Goal: Transaction & Acquisition: Purchase product/service

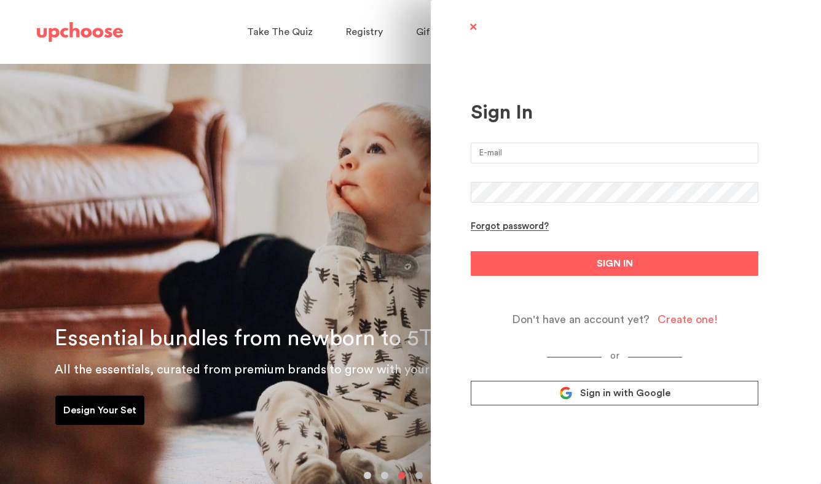
type input "isabelle.mt@gmail.com"
click at [612, 400] on span "Sign in with Google" at bounding box center [625, 393] width 90 height 12
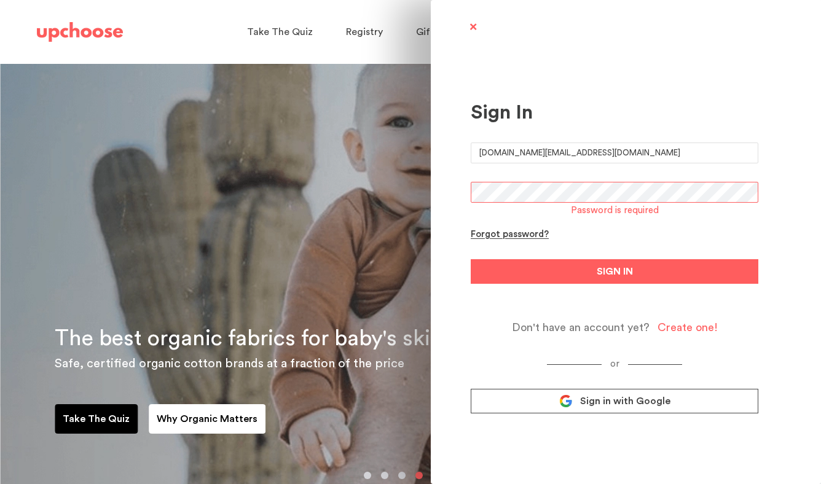
click at [575, 403] on link "Sign in with Google" at bounding box center [615, 401] width 288 height 25
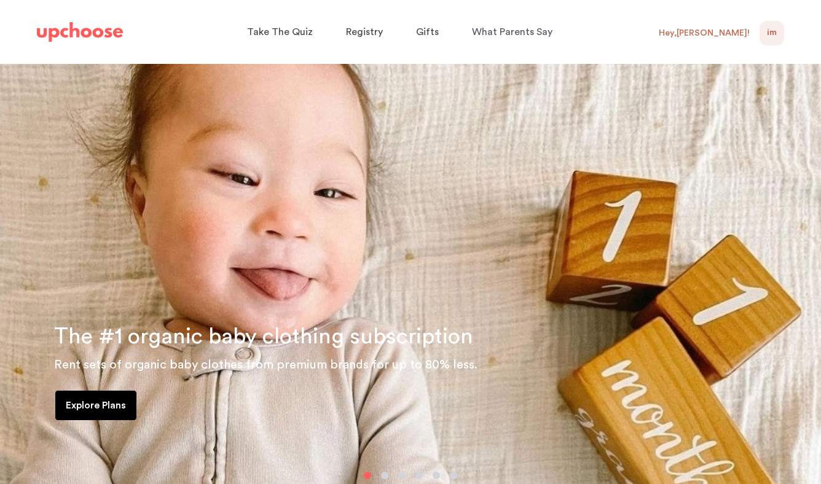
click at [742, 35] on div "Hey, Isabelle !" at bounding box center [704, 33] width 91 height 11
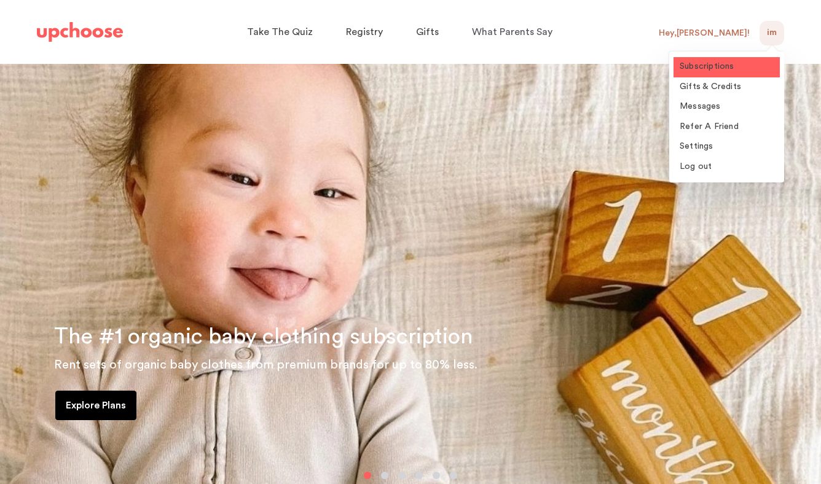
click at [723, 65] on span "Subscriptions" at bounding box center [707, 66] width 55 height 9
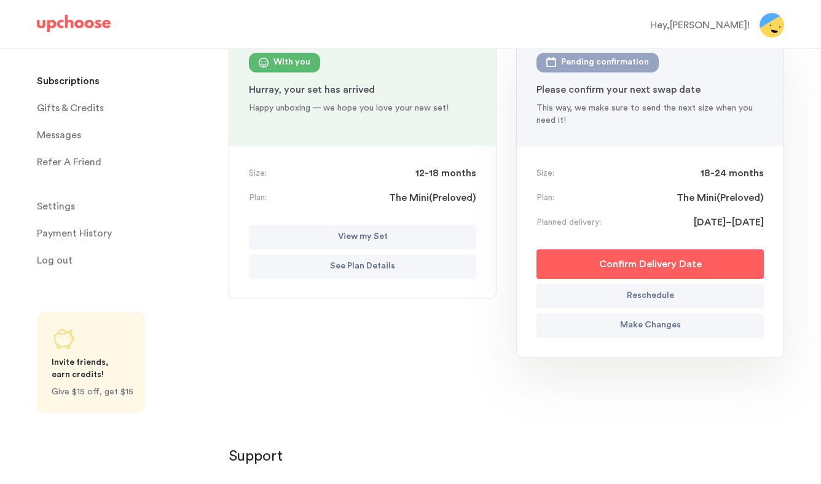
scroll to position [159, 0]
click at [594, 296] on button "Reschedule" at bounding box center [650, 295] width 227 height 25
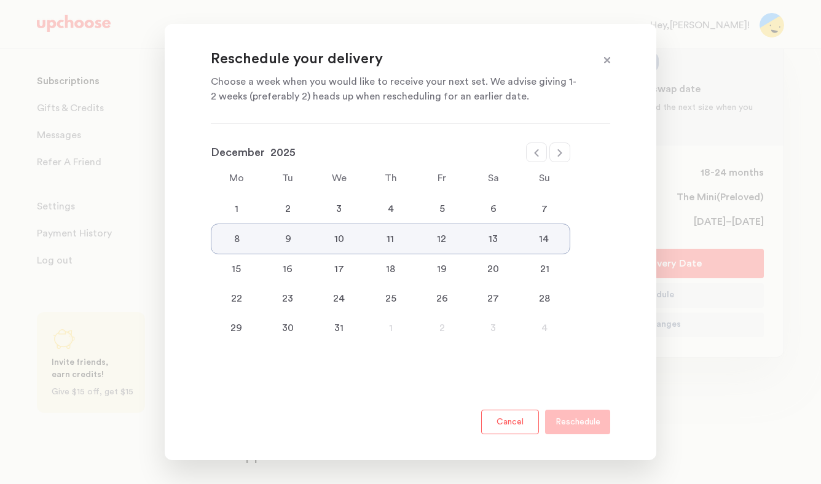
click at [237, 205] on div "1" at bounding box center [237, 209] width 52 height 15
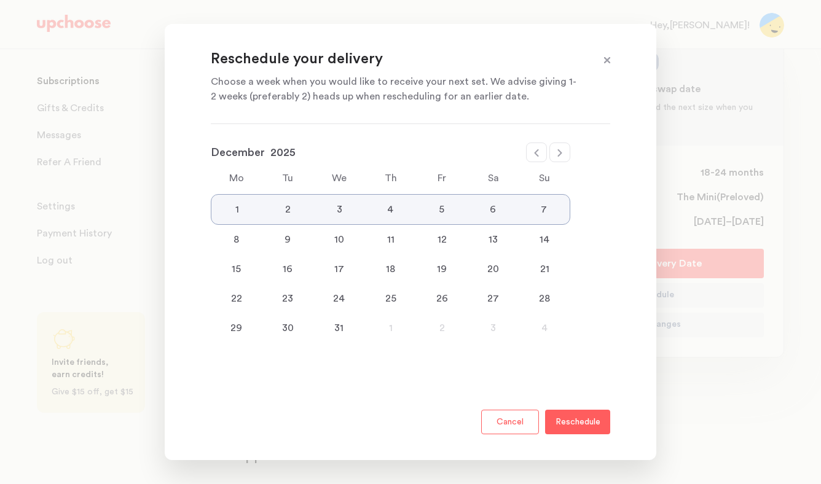
click at [535, 144] on div at bounding box center [536, 153] width 21 height 20
select select "November"
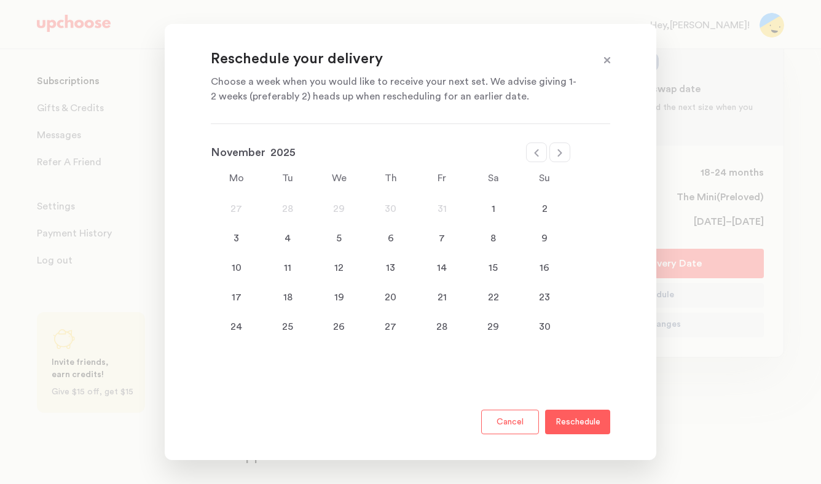
click at [239, 325] on div "24" at bounding box center [237, 327] width 52 height 15
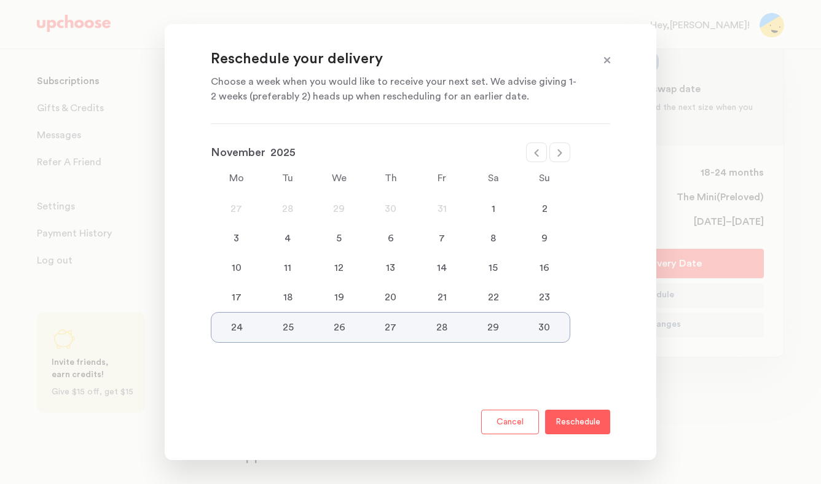
click at [572, 419] on p "Reschedule" at bounding box center [578, 422] width 45 height 15
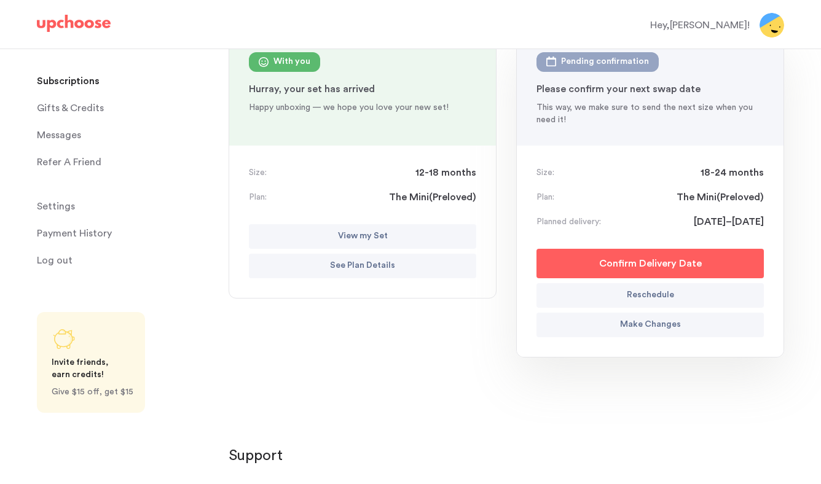
click at [627, 326] on p "Make Changes" at bounding box center [650, 325] width 61 height 15
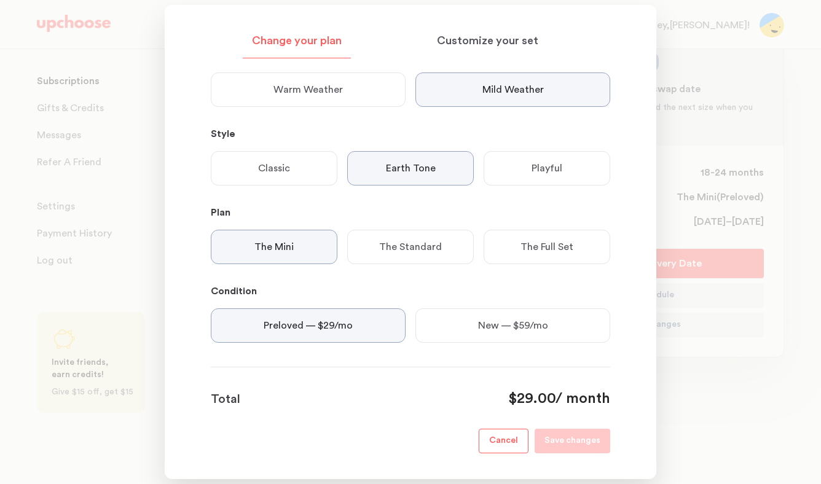
scroll to position [224, 0]
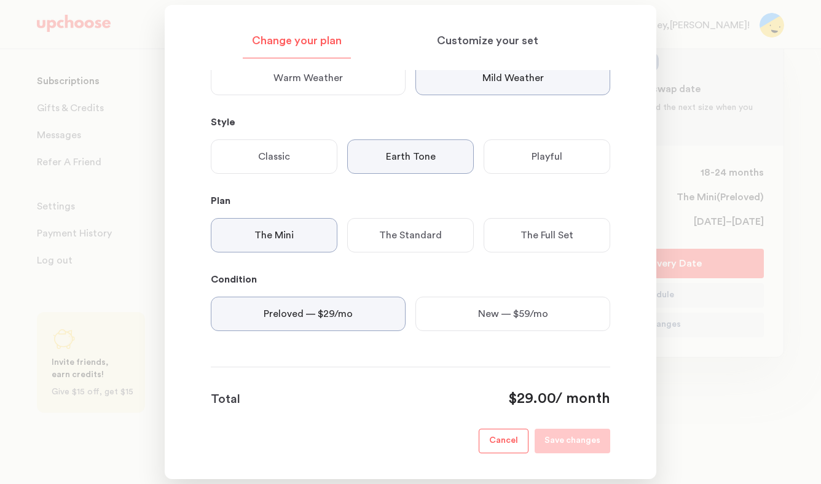
click at [408, 247] on div "The Standard" at bounding box center [410, 235] width 127 height 34
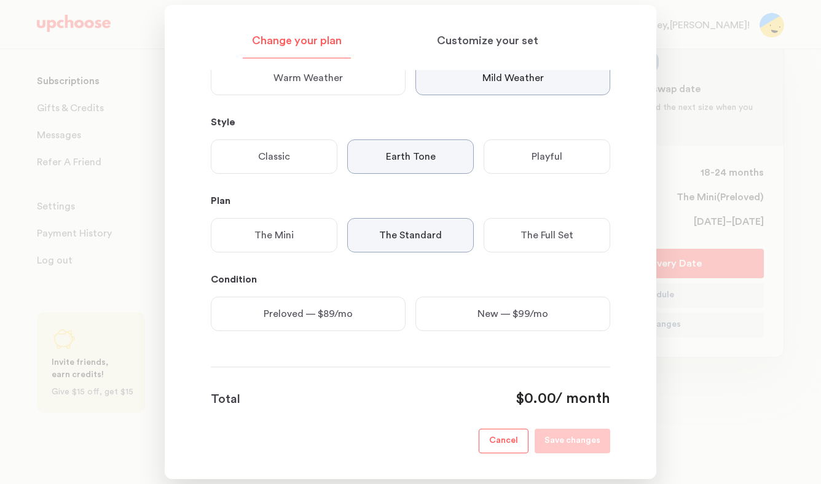
click at [297, 236] on div "The Mini" at bounding box center [274, 235] width 127 height 34
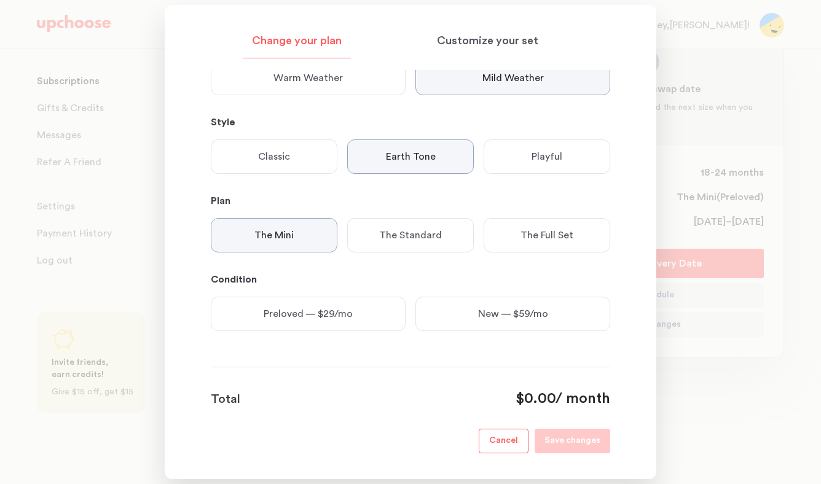
click at [317, 314] on p "Preloved — $29/mo" at bounding box center [308, 314] width 89 height 15
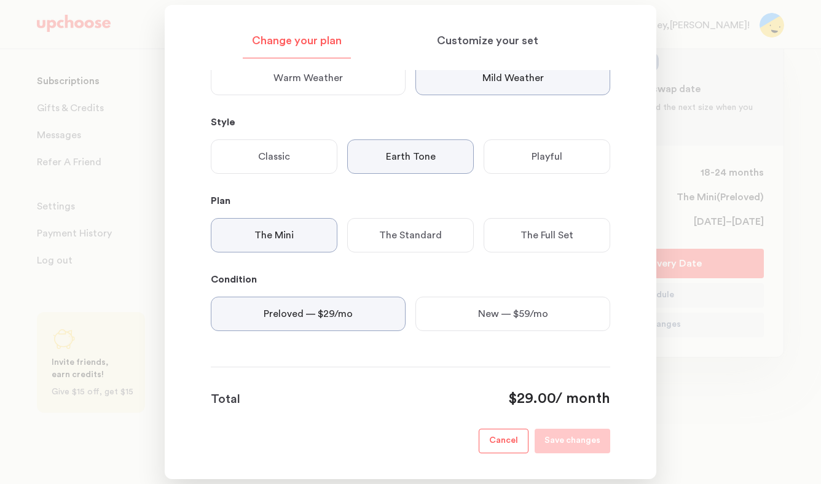
click at [384, 244] on div "The Standard" at bounding box center [410, 235] width 127 height 34
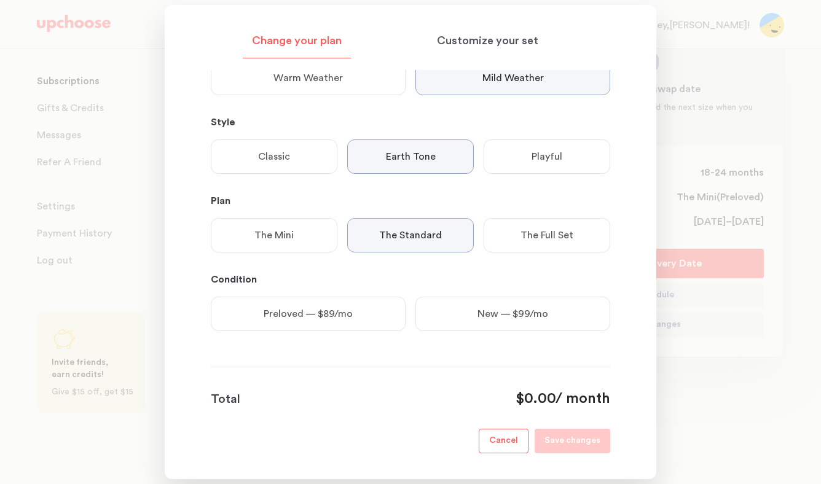
click at [345, 326] on div "Preloved — $89/mo" at bounding box center [308, 314] width 195 height 34
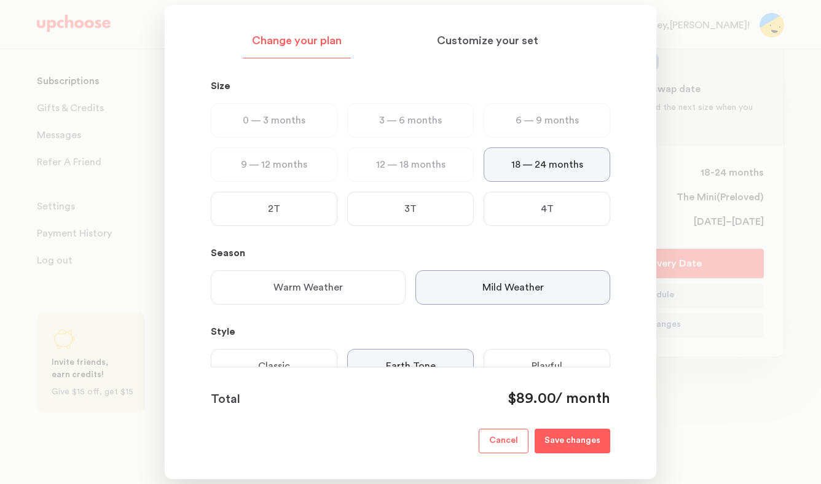
scroll to position [0, 0]
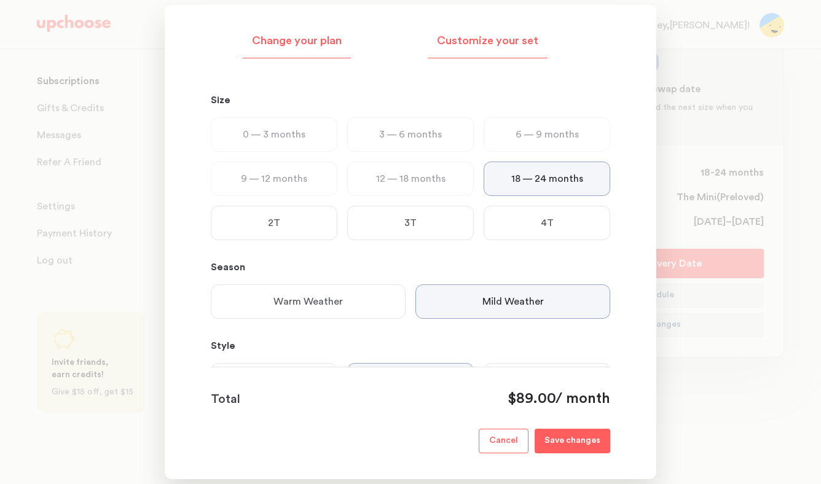
click at [479, 50] on div "Customize your set" at bounding box center [488, 45] width 120 height 28
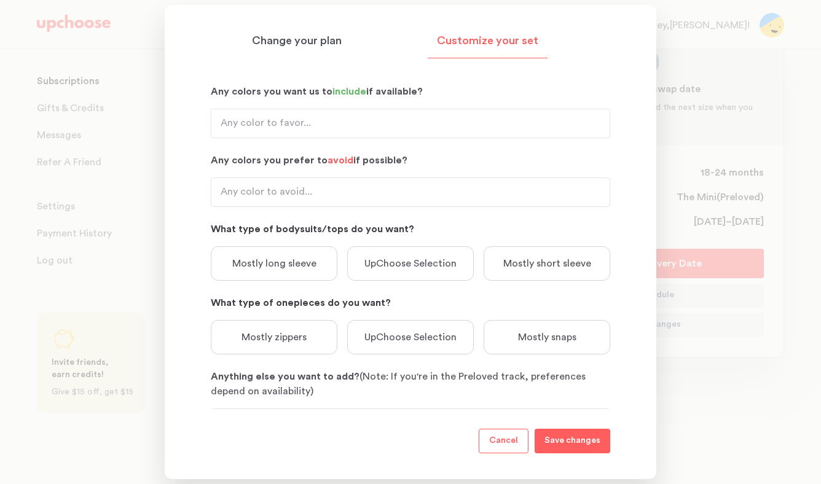
scroll to position [128, 0]
click at [380, 267] on p "UpChoose Selection" at bounding box center [411, 264] width 92 height 15
click at [274, 280] on div "Mostly long sleeve" at bounding box center [274, 264] width 127 height 34
click at [271, 329] on div "Mostly zippers" at bounding box center [274, 338] width 127 height 34
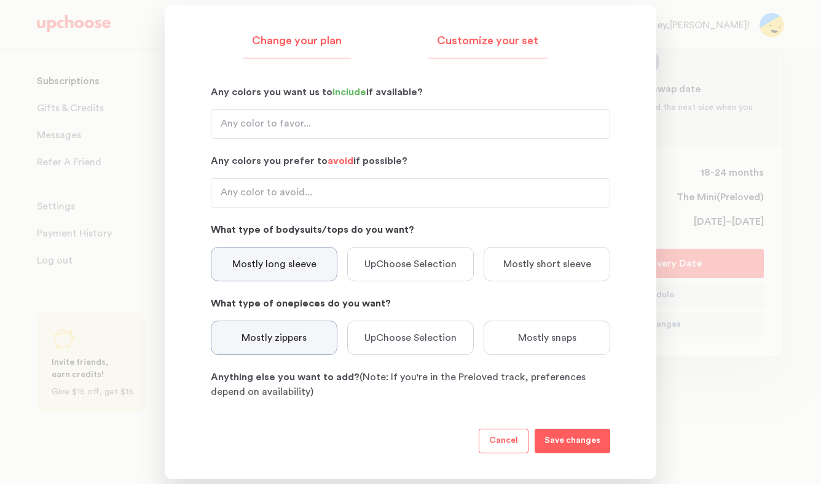
click at [303, 55] on div "Change your plan" at bounding box center [297, 45] width 108 height 28
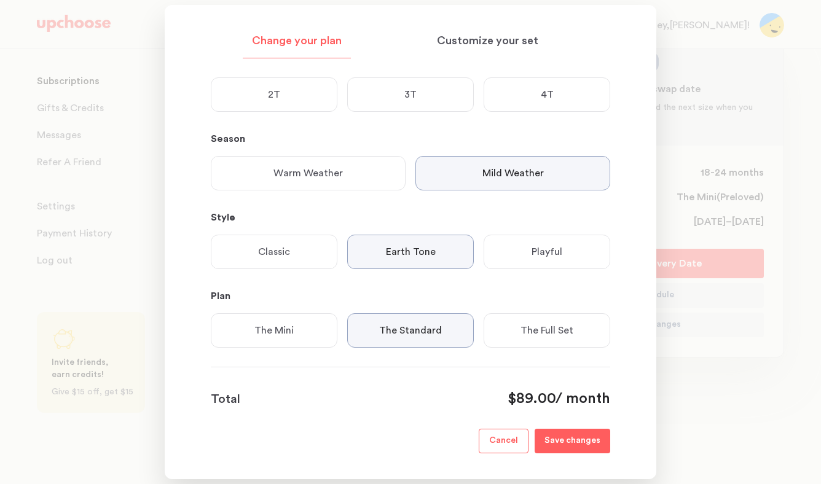
click at [534, 255] on p "Playful" at bounding box center [547, 252] width 31 height 15
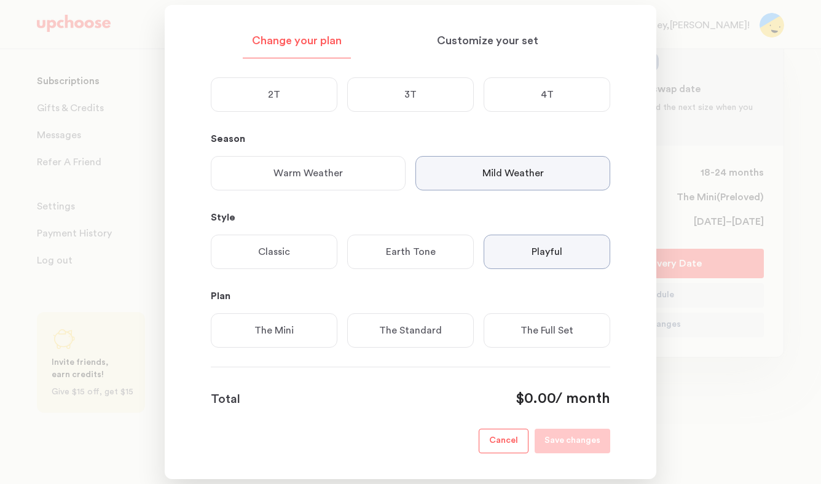
scroll to position [145, 0]
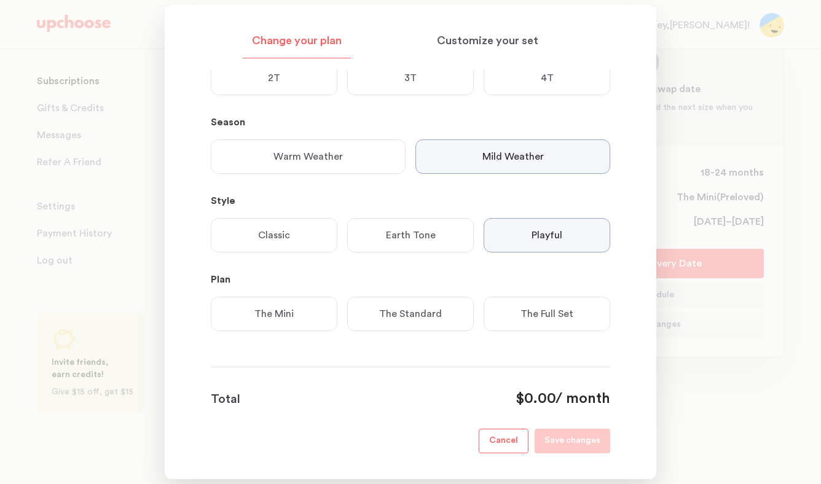
click at [311, 314] on div "The Mini" at bounding box center [274, 314] width 127 height 34
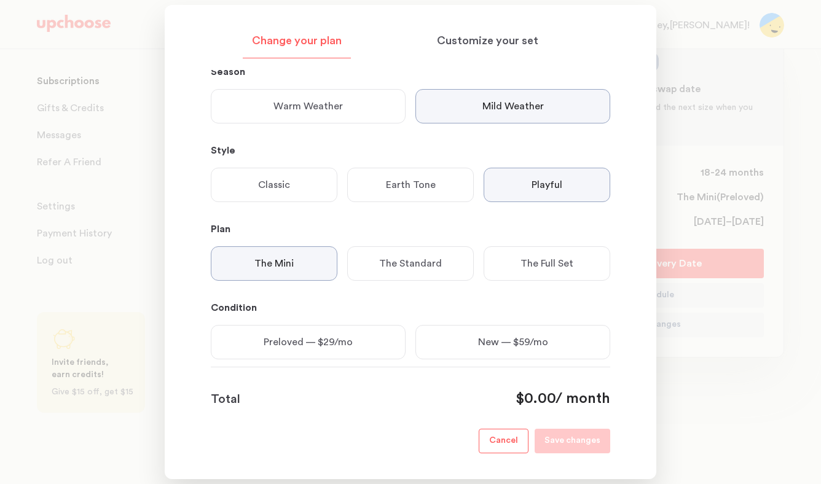
scroll to position [224, 0]
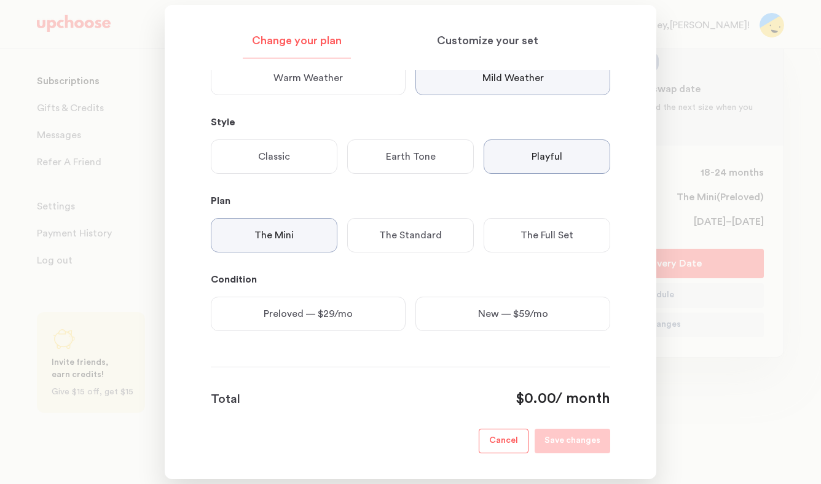
click at [310, 315] on p "Preloved — $29/mo" at bounding box center [308, 314] width 89 height 15
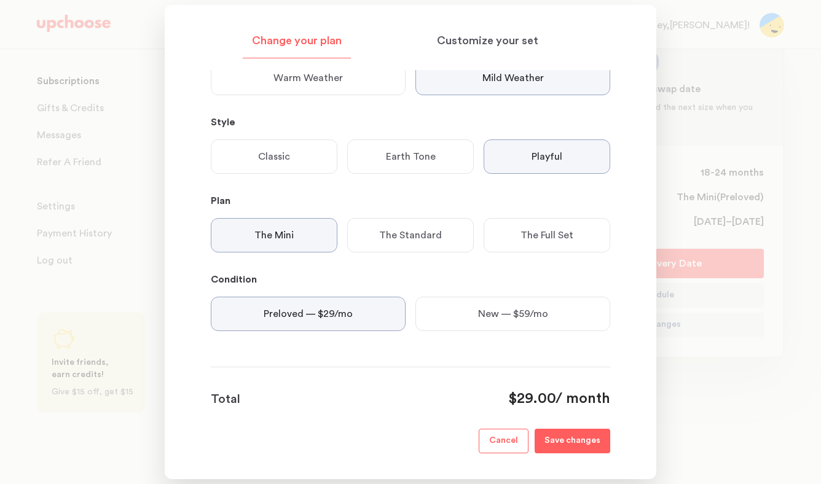
click at [411, 250] on div "The Standard" at bounding box center [410, 235] width 127 height 34
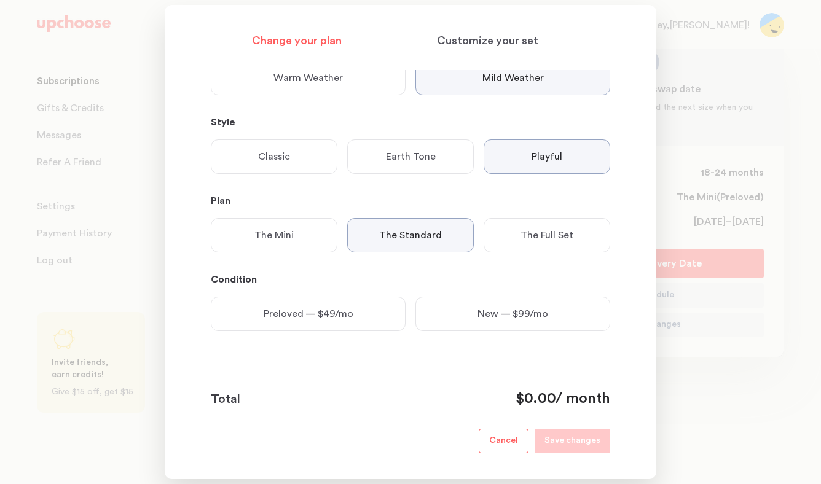
click at [367, 306] on div "Preloved — $49/mo" at bounding box center [308, 314] width 195 height 34
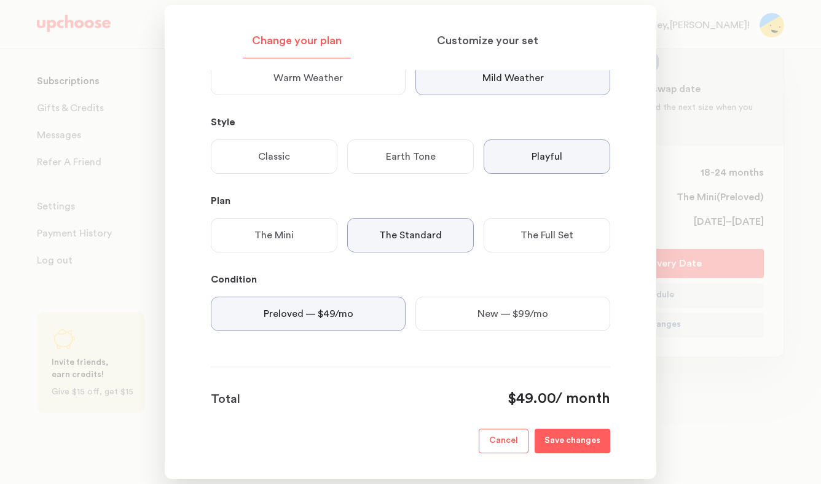
drag, startPoint x: 572, startPoint y: 442, endPoint x: 524, endPoint y: 371, distance: 85.9
click at [526, 371] on footer "Total $49.00 / month Cancel Save changes" at bounding box center [411, 410] width 400 height 87
click at [296, 237] on div "The Mini" at bounding box center [274, 235] width 127 height 34
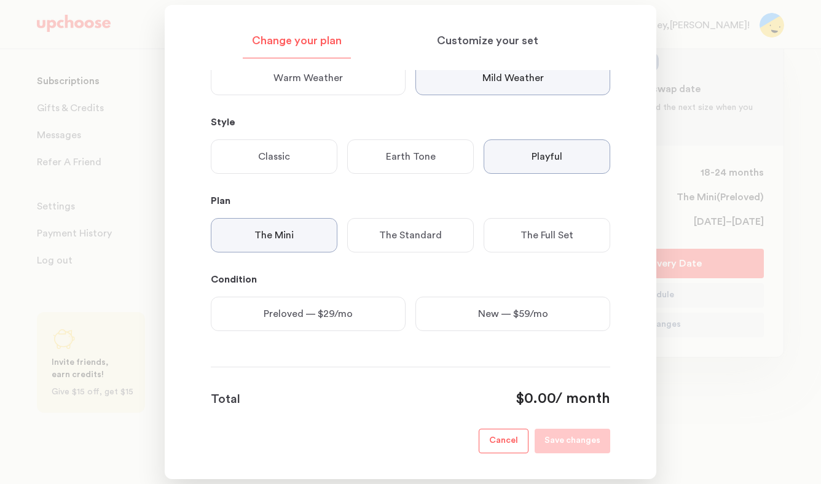
click at [325, 312] on p "Preloved — $29/mo" at bounding box center [308, 314] width 89 height 15
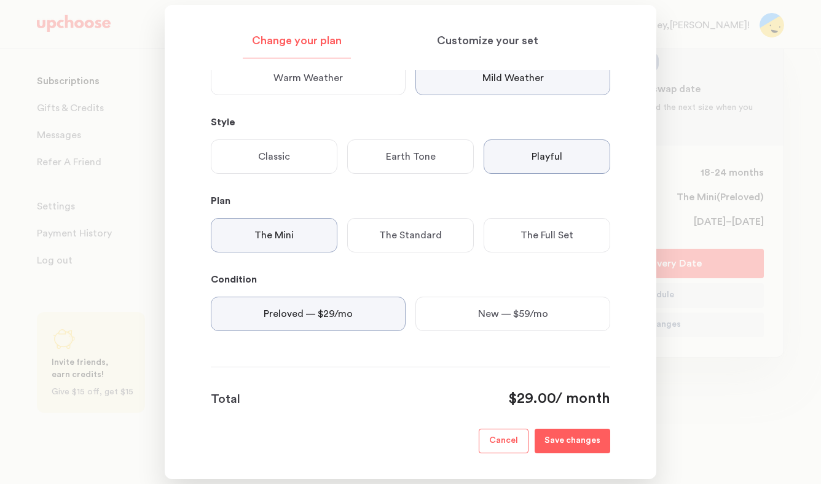
click at [574, 441] on p "Save changes" at bounding box center [573, 441] width 56 height 15
click at [687, 63] on div at bounding box center [410, 242] width 821 height 484
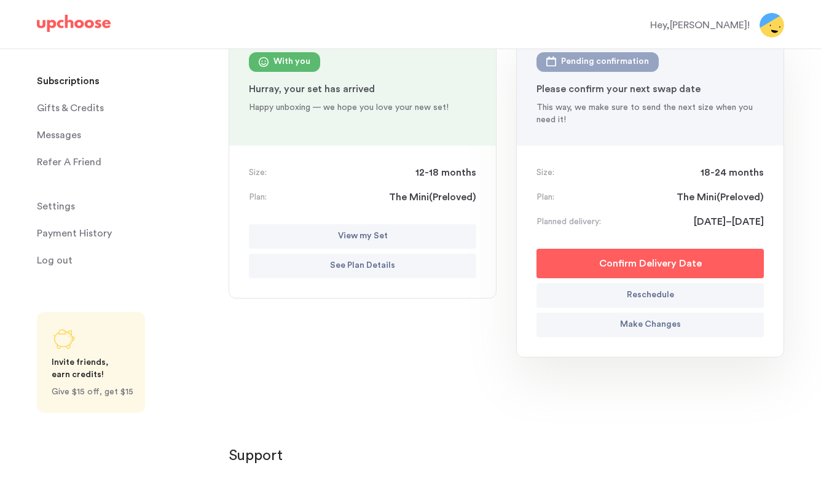
scroll to position [0, 0]
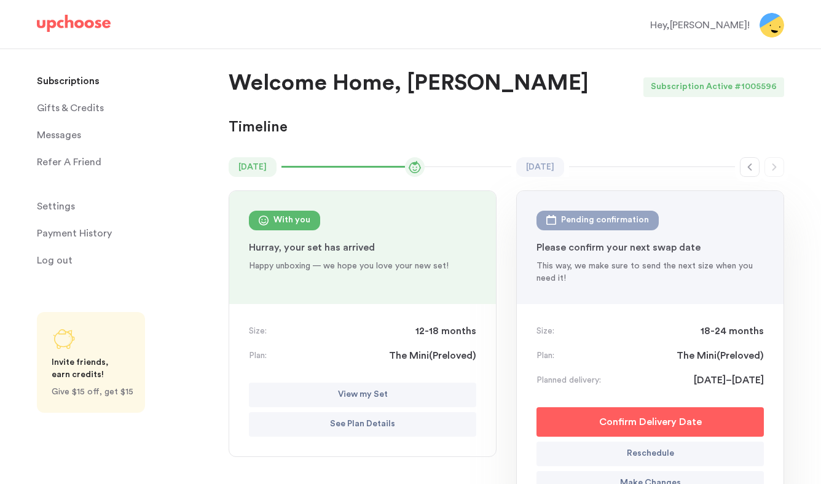
click at [68, 31] on img at bounding box center [74, 23] width 74 height 17
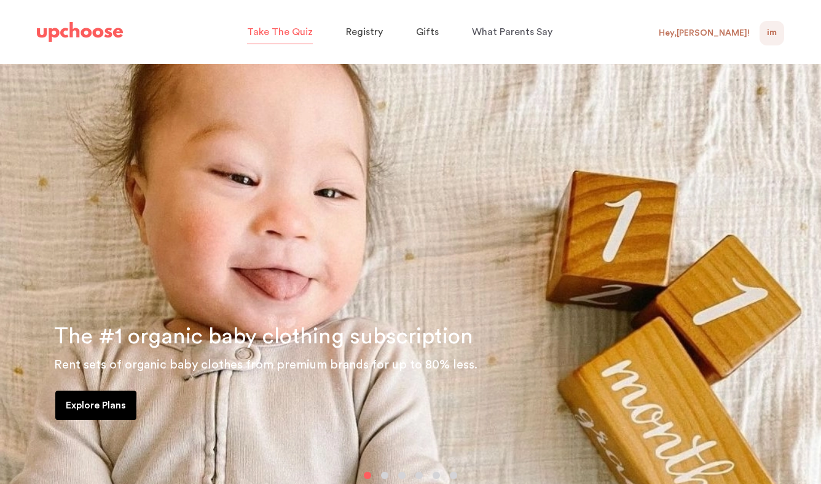
click at [290, 35] on span "Take The Quiz" at bounding box center [280, 32] width 66 height 10
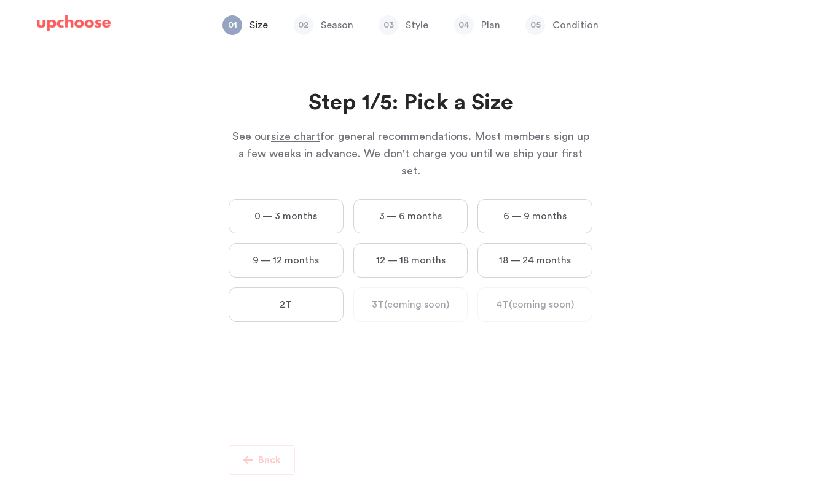
click at [84, 23] on img at bounding box center [74, 23] width 74 height 17
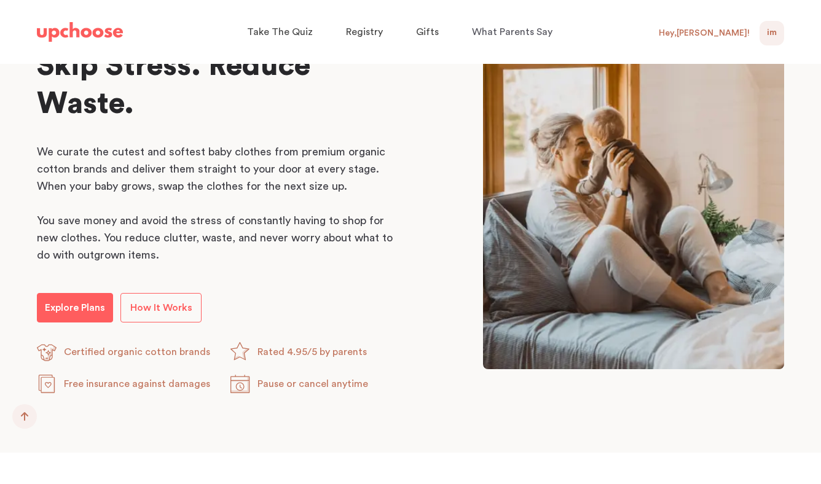
scroll to position [617, 0]
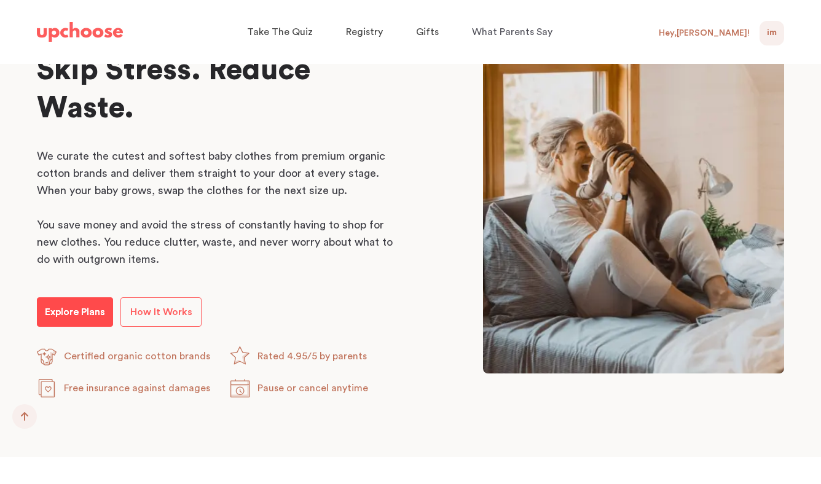
click at [100, 310] on p "Explore Plans" at bounding box center [75, 312] width 60 height 15
click at [79, 310] on p "Explore Plans" at bounding box center [75, 312] width 60 height 15
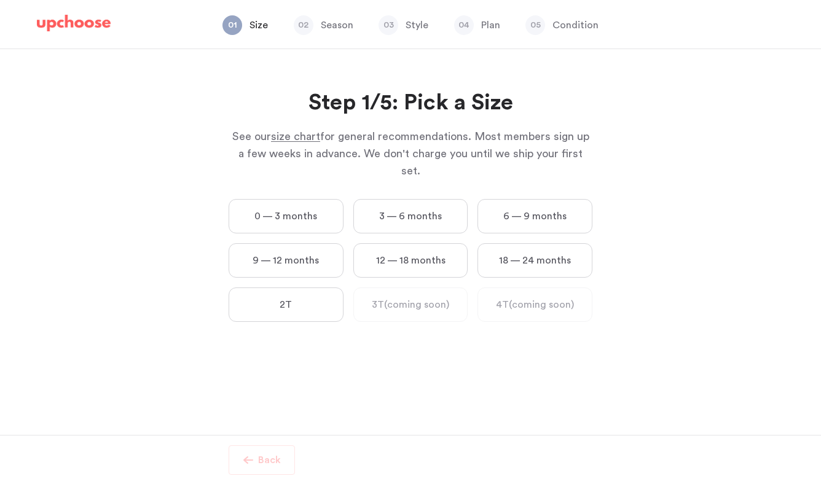
click at [437, 243] on label "12 — 18 months" at bounding box center [410, 260] width 115 height 34
click at [0, 0] on months "12 — 18 months" at bounding box center [0, 0] width 0 height 0
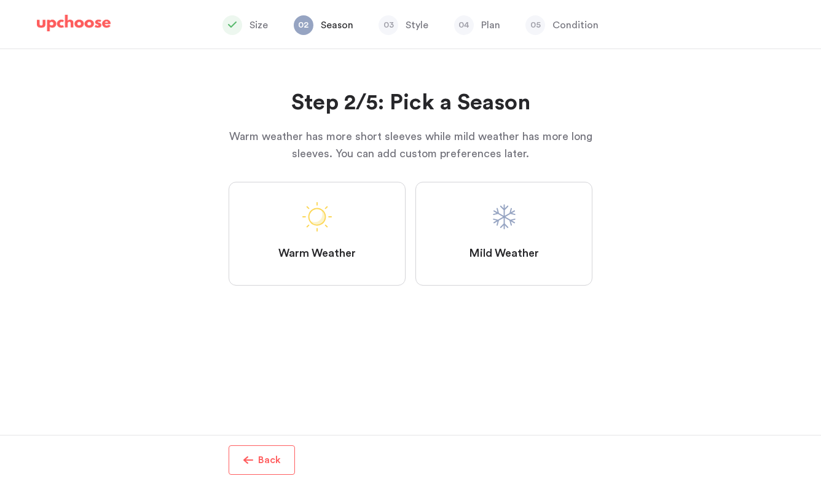
click at [483, 242] on label "Mild Weather" at bounding box center [504, 234] width 177 height 104
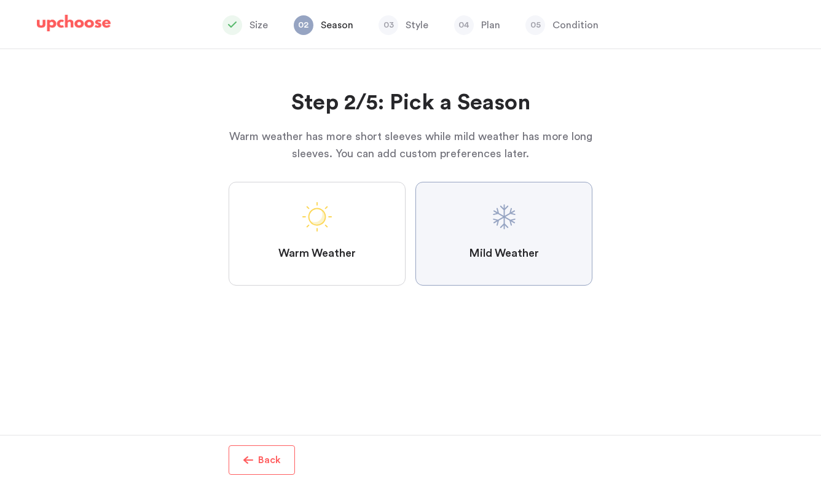
click at [0, 0] on Weather "Mild Weather" at bounding box center [0, 0] width 0 height 0
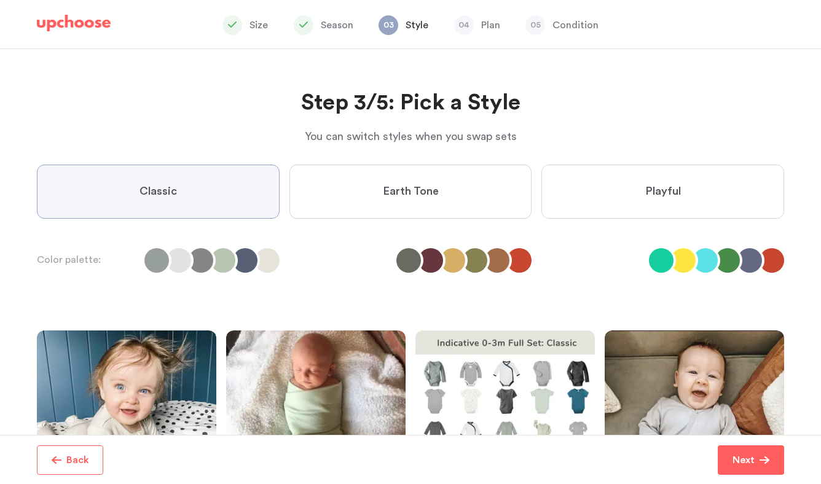
click at [580, 191] on label "Playful" at bounding box center [663, 192] width 243 height 54
click at [0, 0] on input "Playful" at bounding box center [0, 0] width 0 height 0
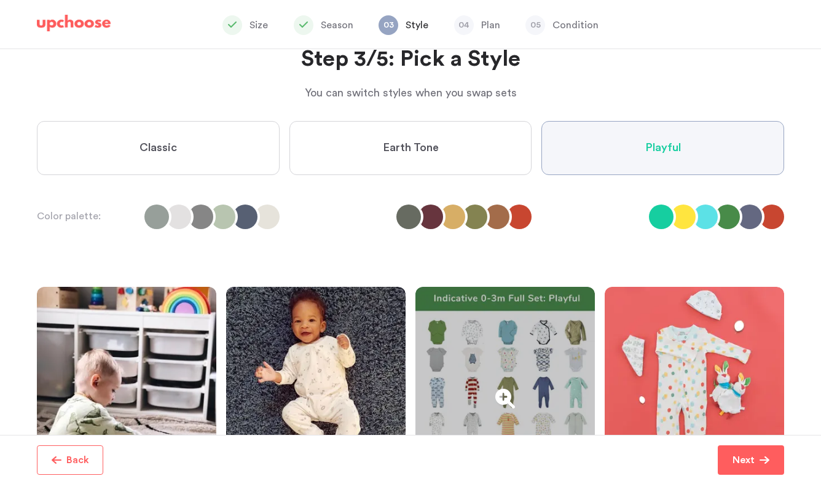
scroll to position [39, 0]
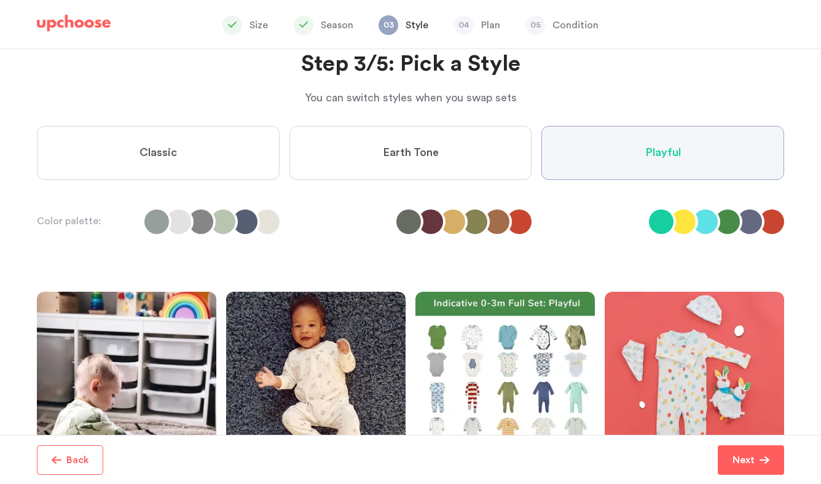
click at [423, 147] on span "Earth Tone" at bounding box center [411, 153] width 56 height 15
click at [0, 0] on Tone "Earth Tone" at bounding box center [0, 0] width 0 height 0
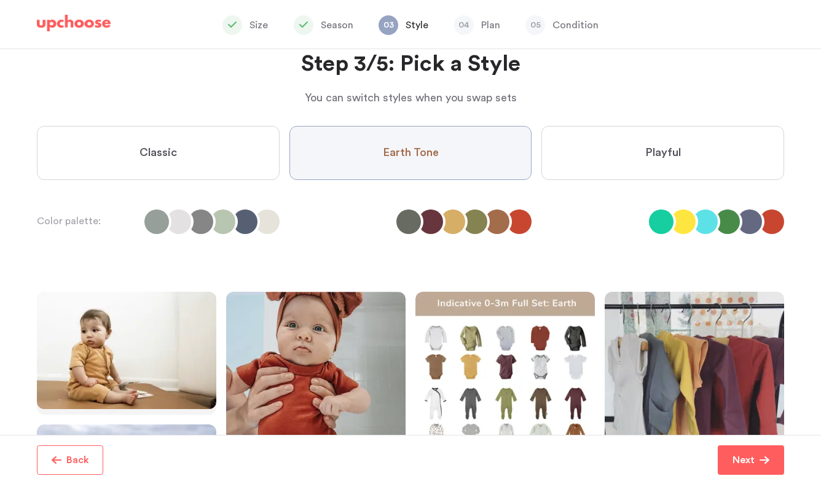
click at [625, 146] on label "Playful" at bounding box center [663, 153] width 243 height 54
click at [0, 0] on input "Playful" at bounding box center [0, 0] width 0 height 0
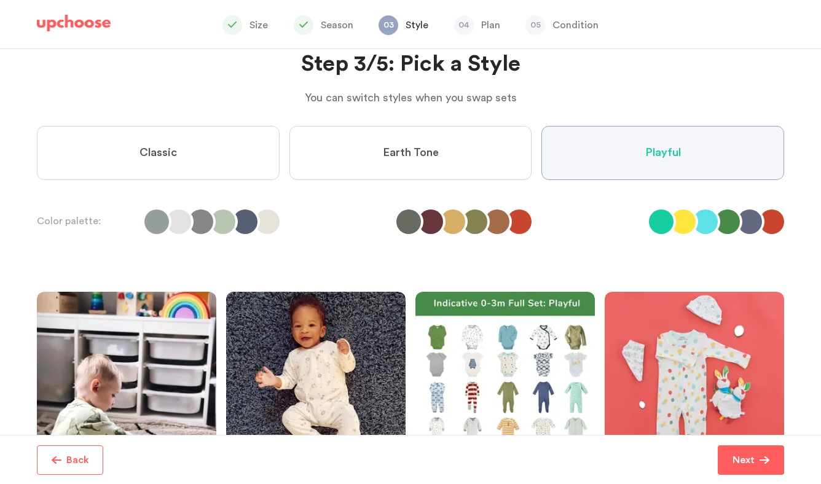
click at [248, 152] on label "Classic" at bounding box center [158, 153] width 243 height 54
click at [0, 0] on input "Classic" at bounding box center [0, 0] width 0 height 0
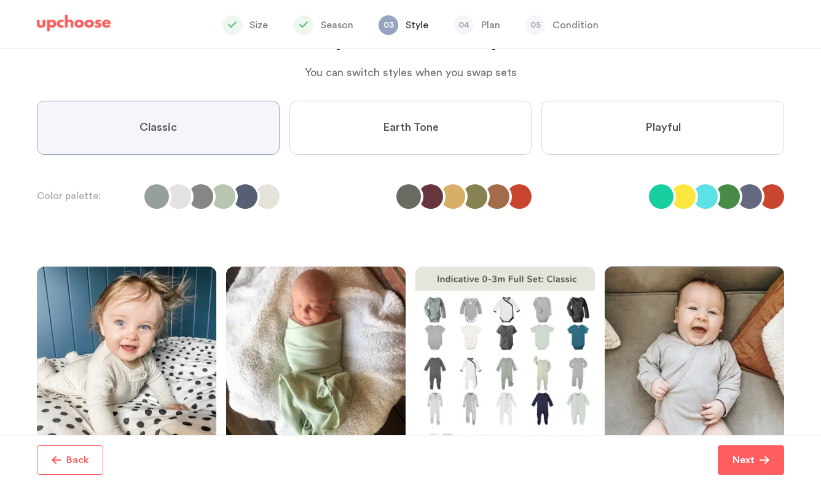
scroll to position [44, 0]
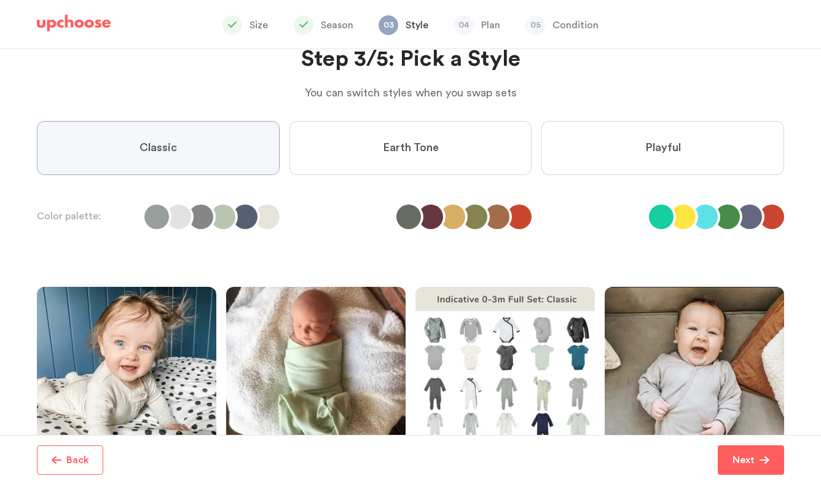
click at [605, 138] on label "Playful" at bounding box center [663, 148] width 243 height 54
click at [0, 0] on input "Playful" at bounding box center [0, 0] width 0 height 0
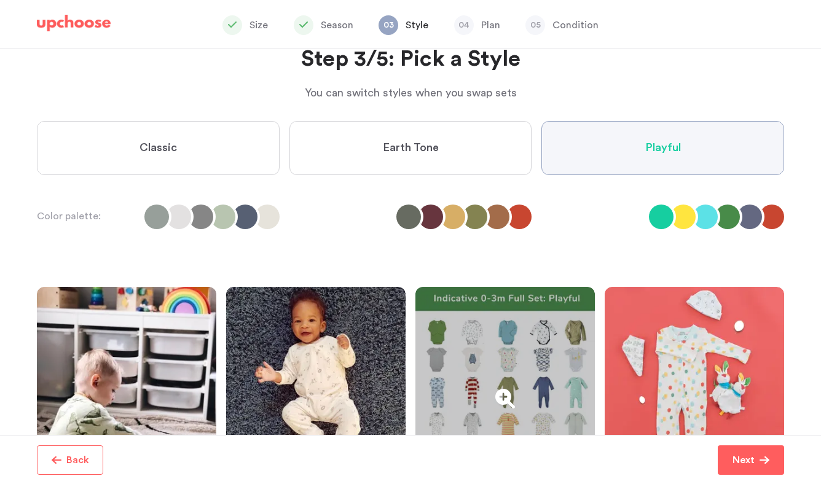
click at [493, 374] on div at bounding box center [506, 399] width 180 height 224
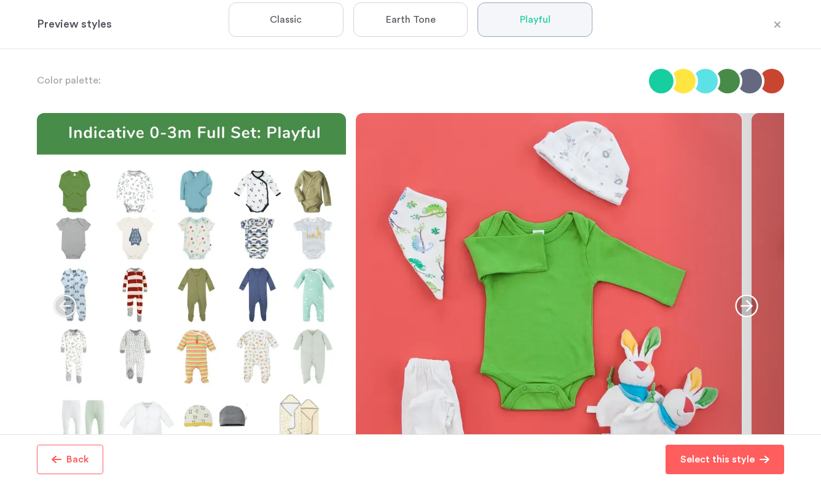
scroll to position [104, 0]
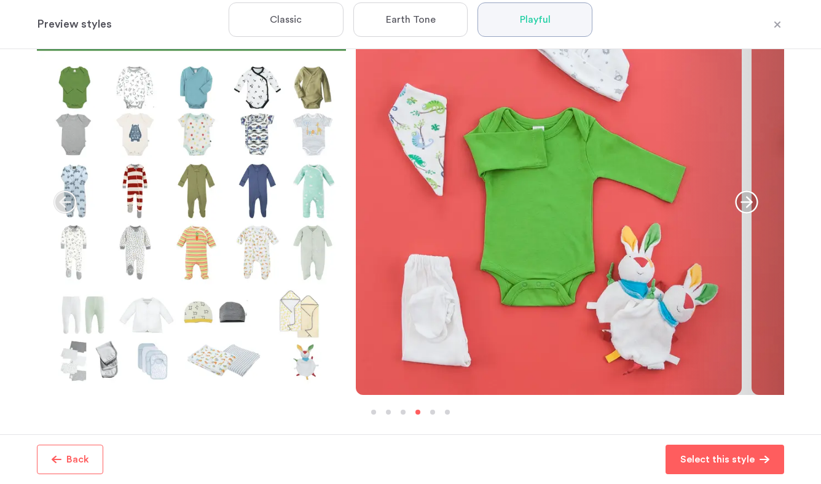
click at [750, 198] on icon "button" at bounding box center [746, 202] width 23 height 23
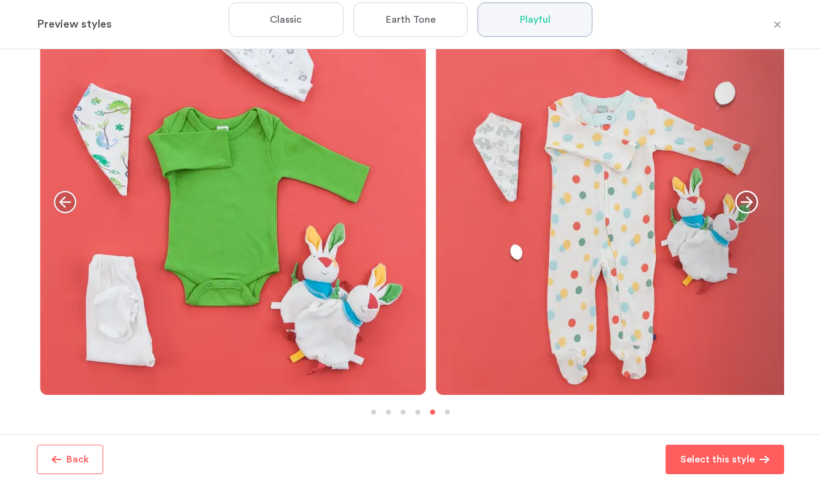
click at [750, 198] on icon "button" at bounding box center [746, 202] width 23 height 23
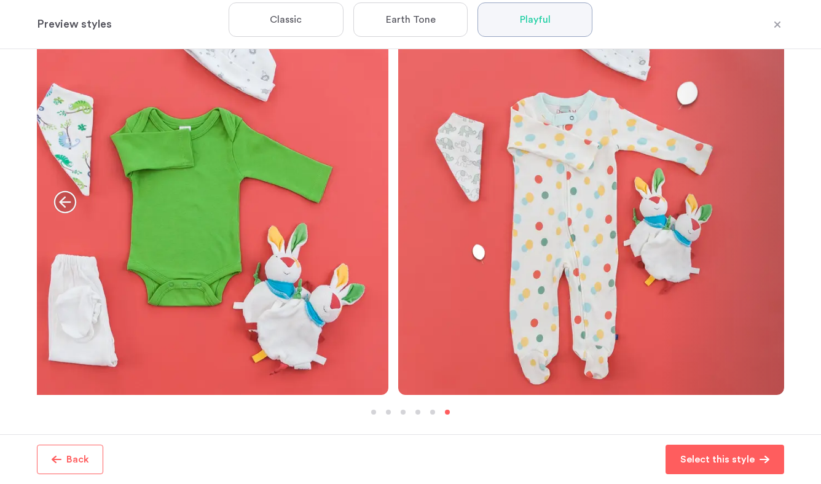
scroll to position [0, 0]
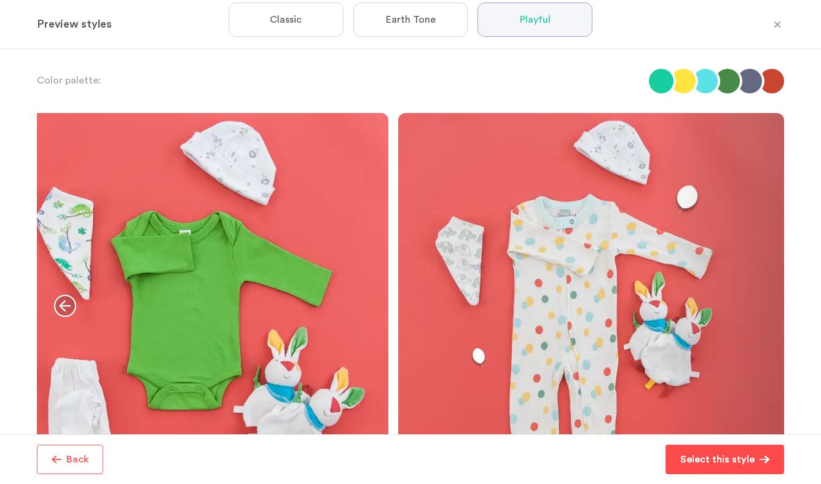
click at [702, 468] on button "Select this style" at bounding box center [725, 460] width 119 height 30
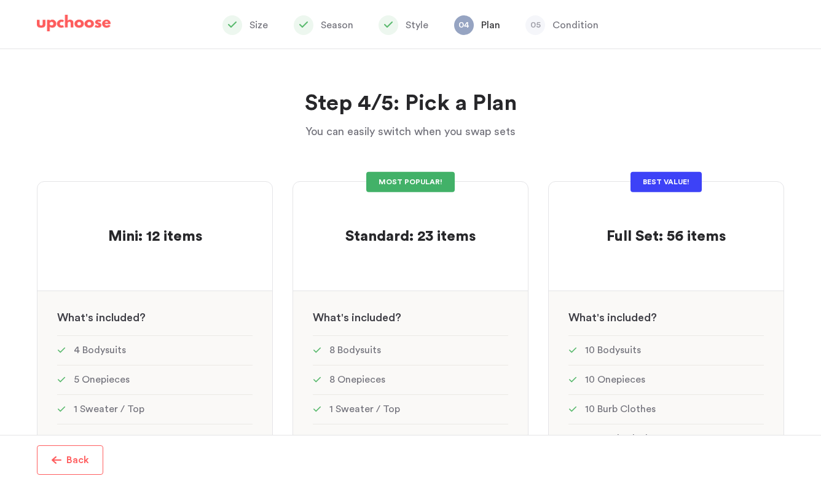
click at [51, 37] on div "Size Season Style 04 Plan 05 Condition" at bounding box center [410, 25] width 777 height 47
click at [63, 20] on img at bounding box center [74, 23] width 74 height 17
